Goal: Information Seeking & Learning: Stay updated

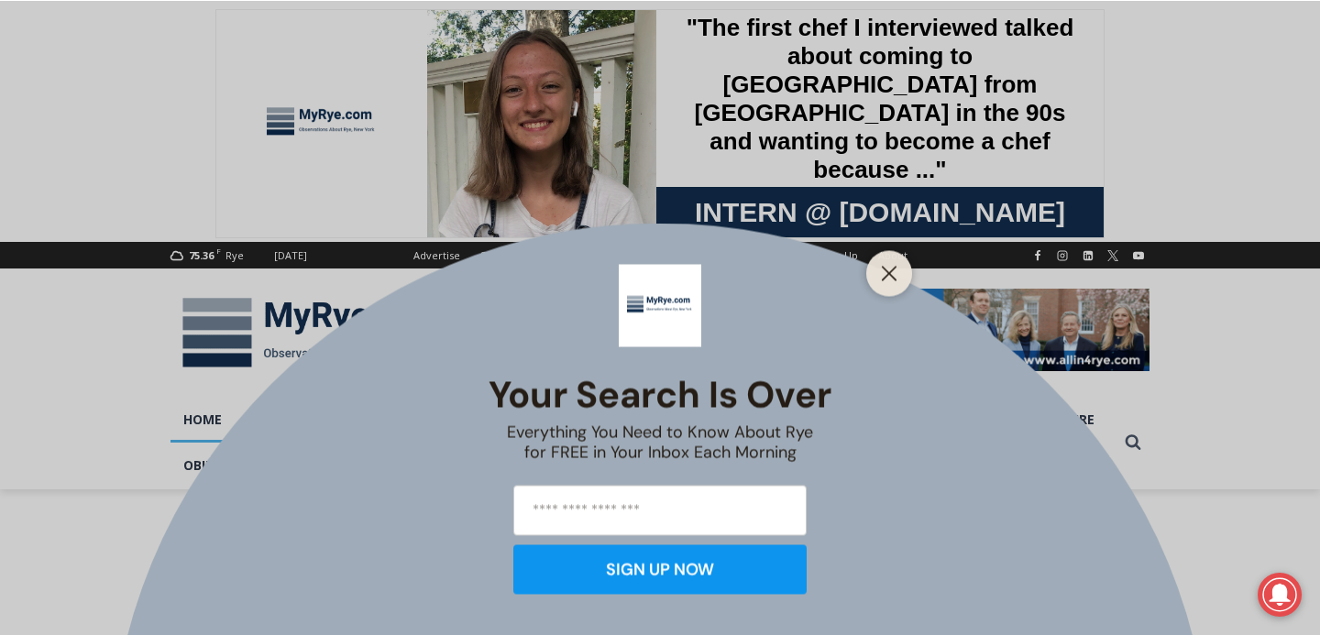
click at [902, 275] on div at bounding box center [889, 273] width 46 height 46
click at [882, 276] on icon "Close" at bounding box center [889, 273] width 17 height 17
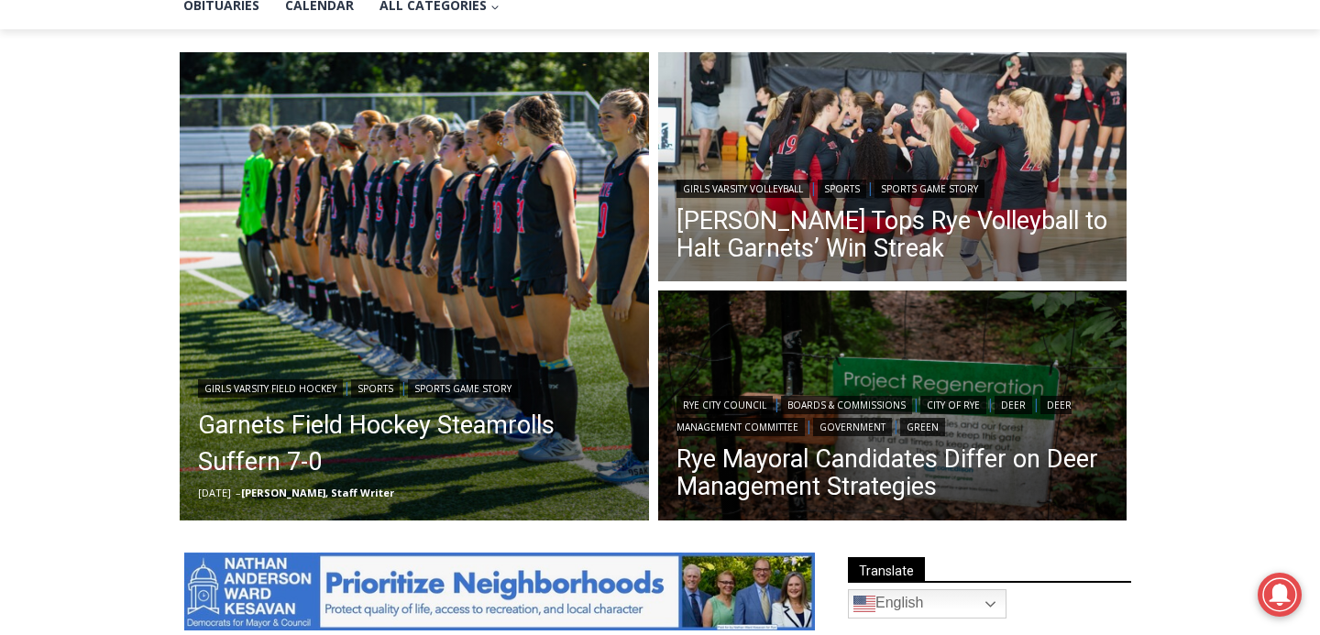
scroll to position [475, 0]
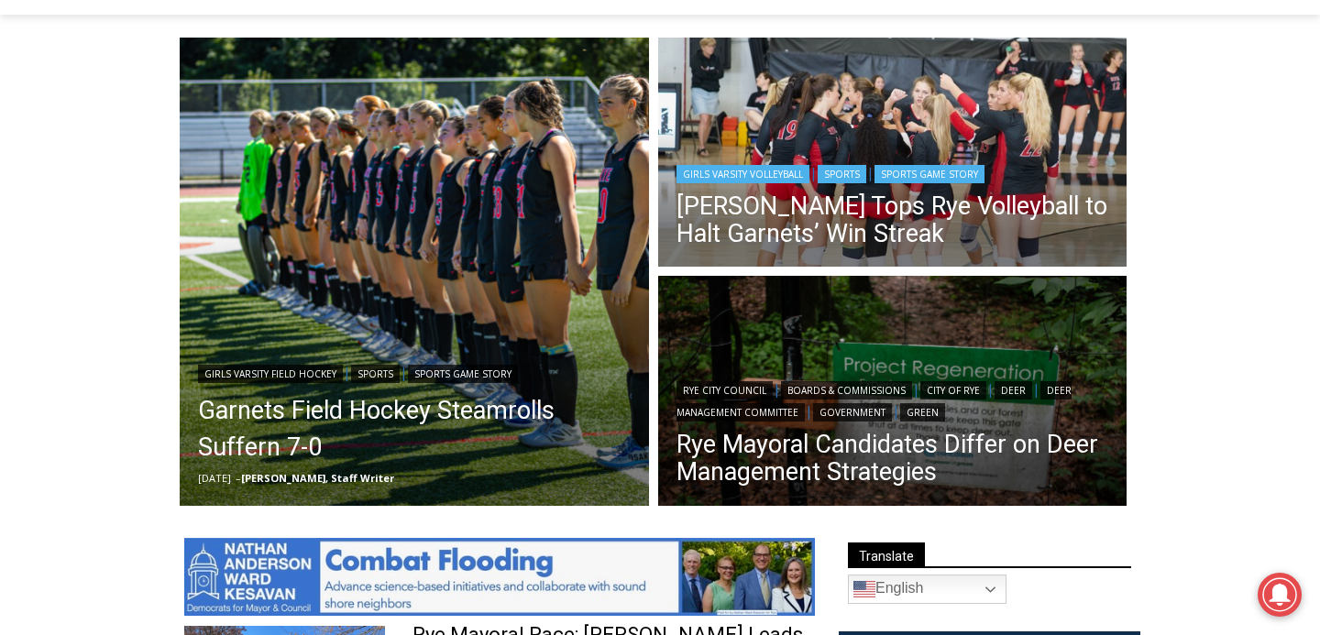
click at [821, 118] on img "Read More Somers Tops Rye Volleyball to Halt Garnets’ Win Streak" at bounding box center [892, 155] width 469 height 235
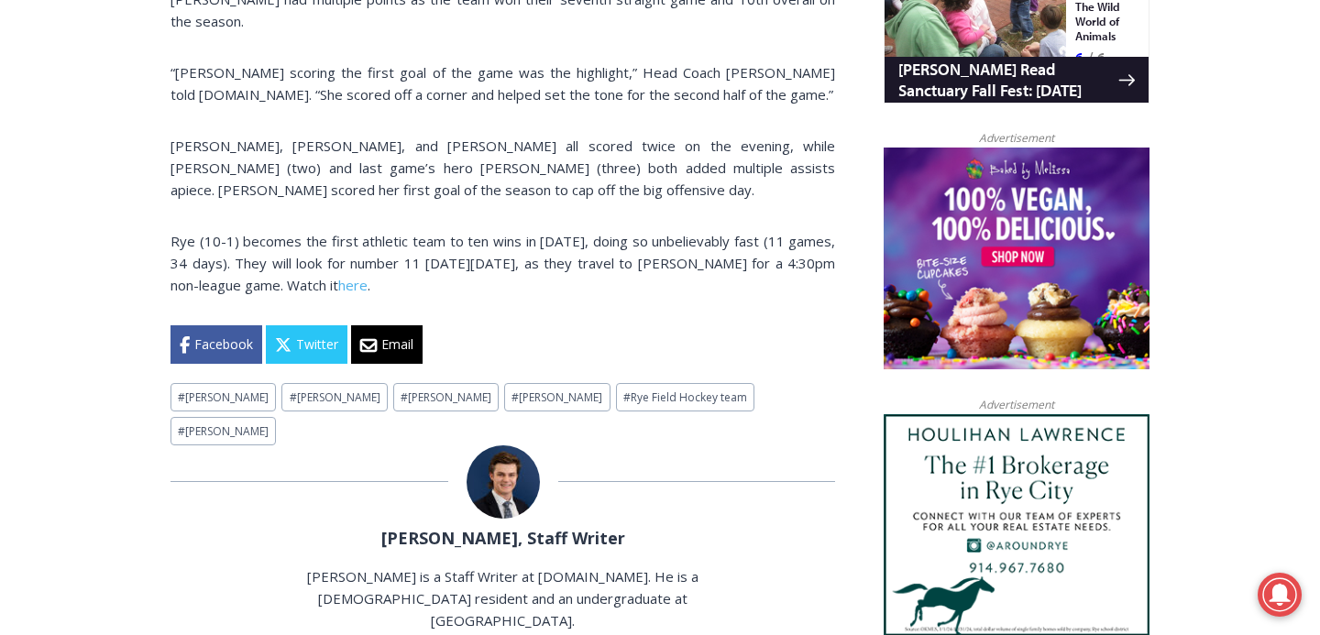
scroll to position [1338, 0]
